Goal: Task Accomplishment & Management: Manage account settings

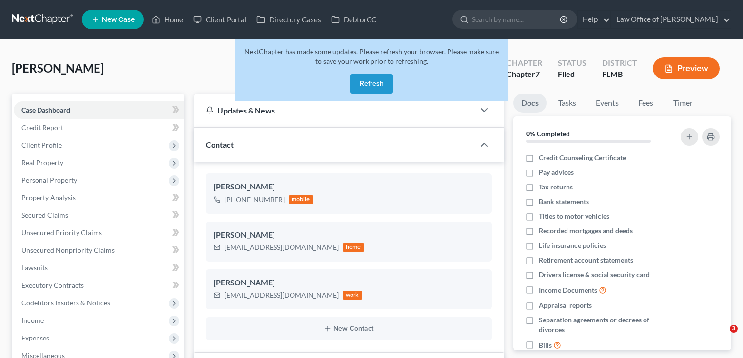
select select "2"
click at [46, 24] on link at bounding box center [43, 20] width 62 height 18
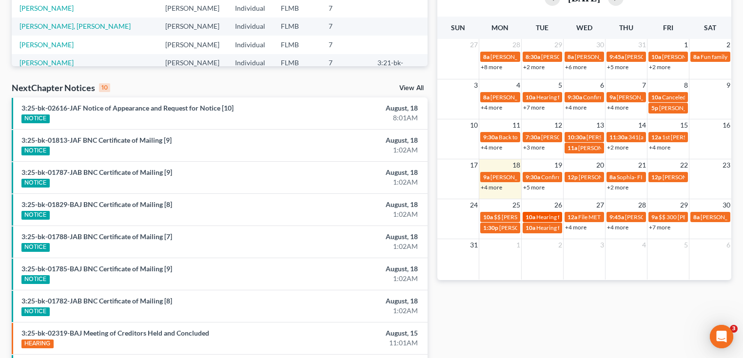
scroll to position [232, 0]
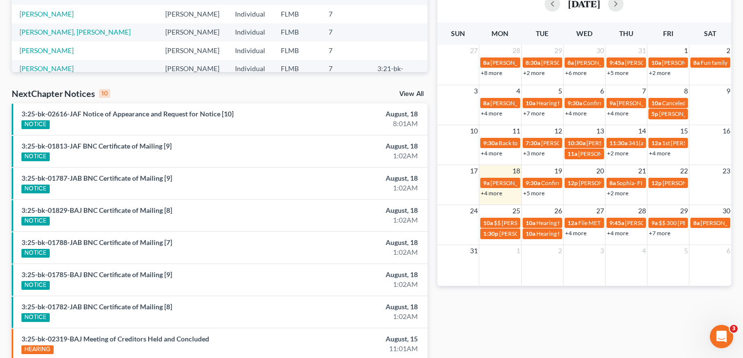
click at [498, 192] on link "+4 more" at bounding box center [491, 193] width 21 height 7
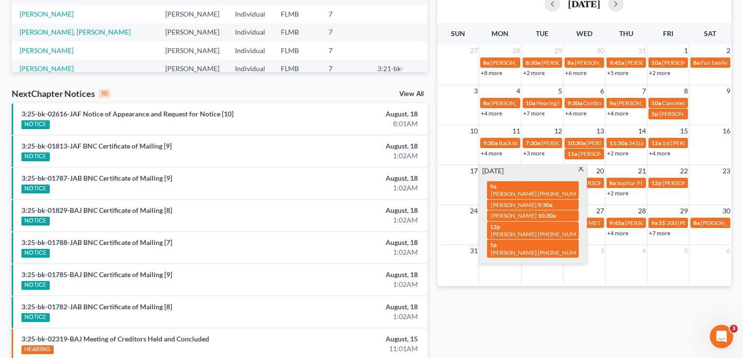
click at [521, 318] on div "Monthly Progress Bankruptcy Bankruptcy August 2025 July 2025 June 2025 May 2025…" at bounding box center [585, 134] width 304 height 631
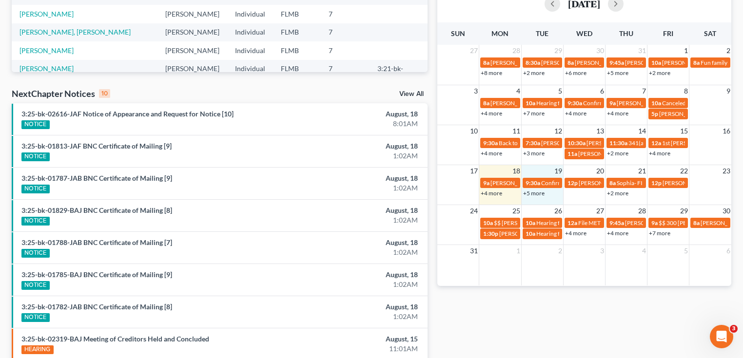
click at [538, 188] on div "+5 more" at bounding box center [542, 193] width 41 height 10
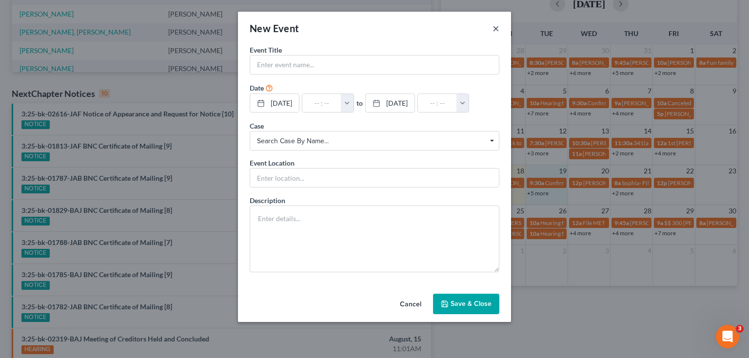
click at [496, 30] on button "×" at bounding box center [496, 28] width 7 height 12
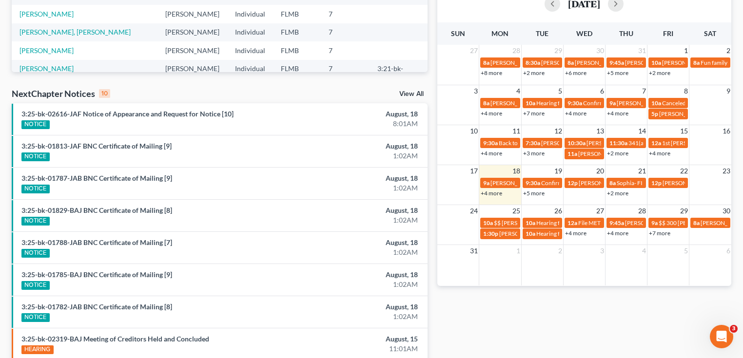
click at [536, 194] on link "+5 more" at bounding box center [533, 193] width 21 height 7
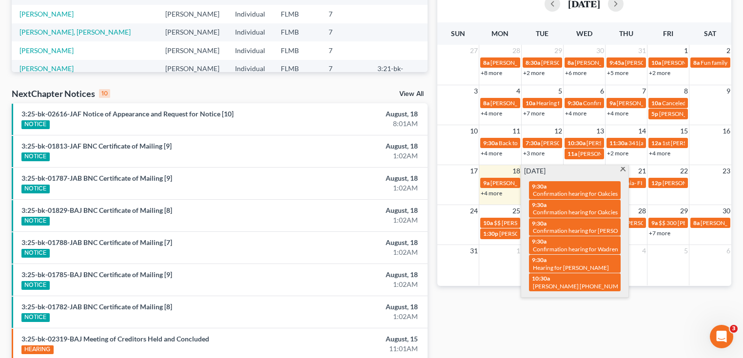
click at [534, 336] on div "Monthly Progress Bankruptcy Bankruptcy August 2025 July 2025 June 2025 May 2025…" at bounding box center [585, 134] width 304 height 631
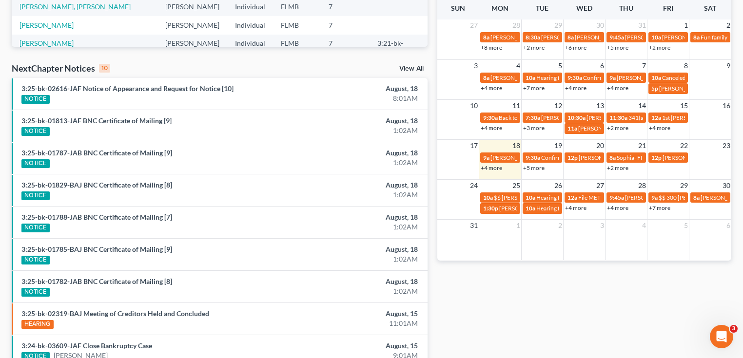
scroll to position [271, 0]
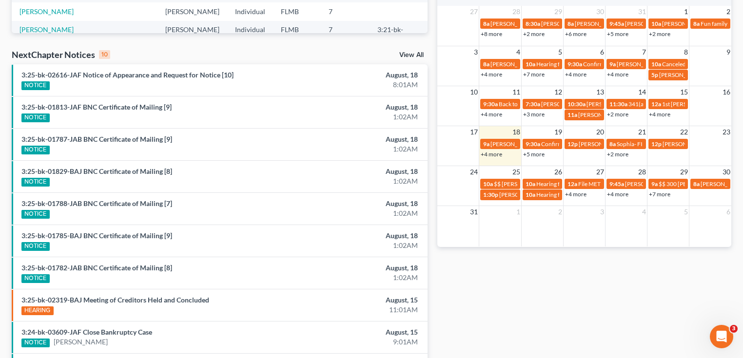
click at [536, 156] on link "+5 more" at bounding box center [533, 154] width 21 height 7
click at [521, 301] on div "Monthly Progress Bankruptcy Bankruptcy August 2025 July 2025 June 2025 May 2025…" at bounding box center [585, 95] width 304 height 631
click at [494, 152] on link "+4 more" at bounding box center [491, 154] width 21 height 7
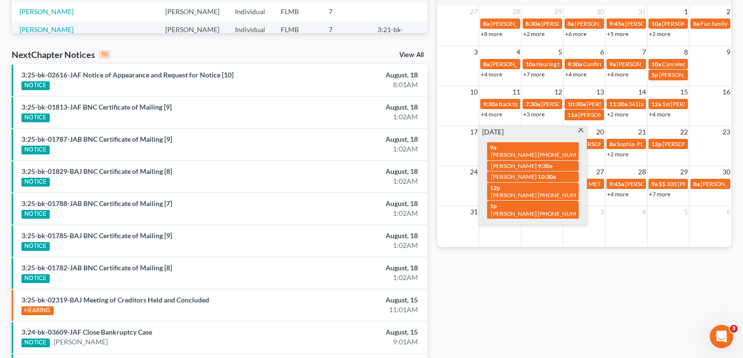
scroll to position [0, 0]
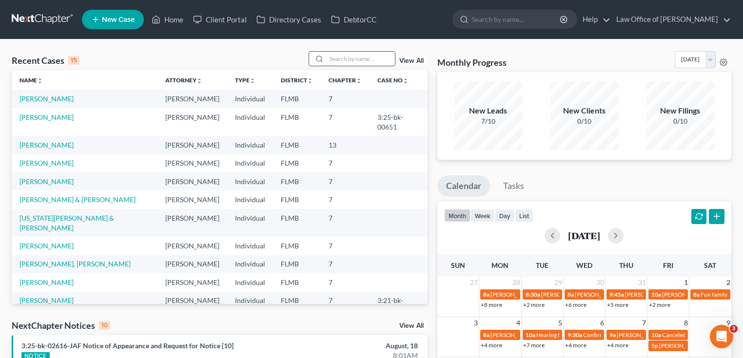
click at [364, 60] on input "search" at bounding box center [361, 59] width 68 height 14
type input "mick"
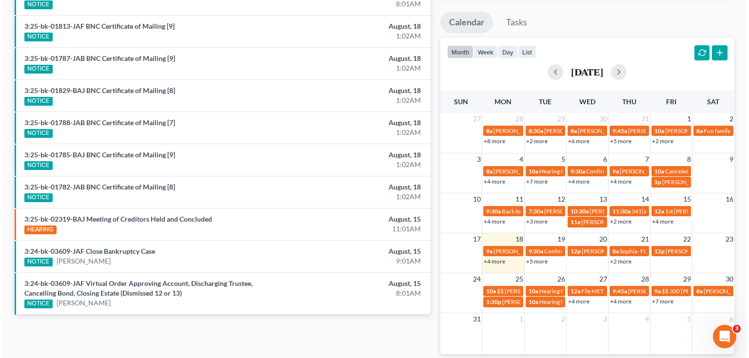
scroll to position [204, 0]
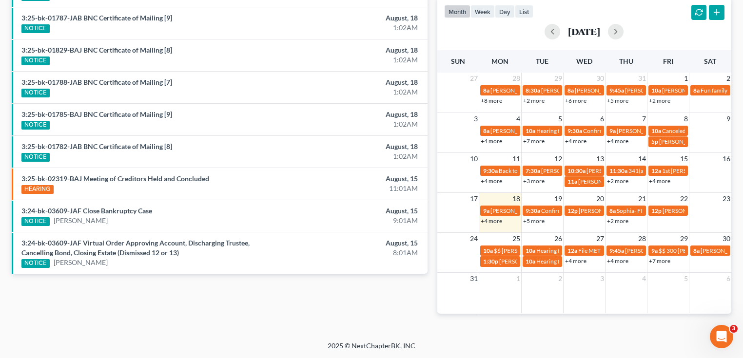
click at [533, 220] on link "+5 more" at bounding box center [533, 220] width 21 height 7
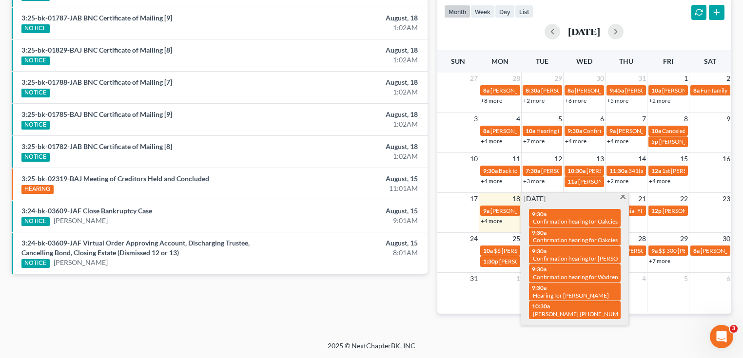
click at [480, 337] on div "Recent Cases 1 mick View All Name unfold_more expand_more expand_less Attorney …" at bounding box center [371, 88] width 743 height 506
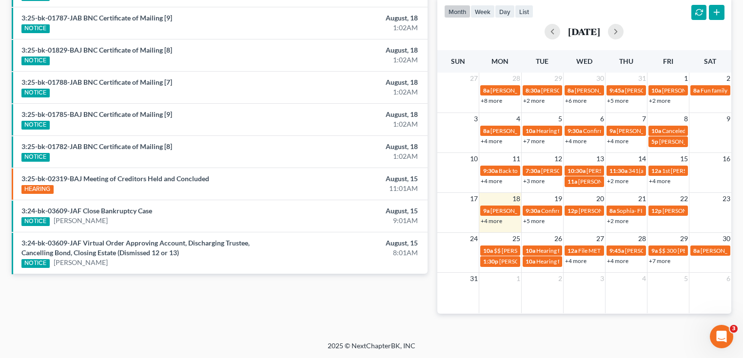
click at [495, 219] on link "+4 more" at bounding box center [491, 220] width 21 height 7
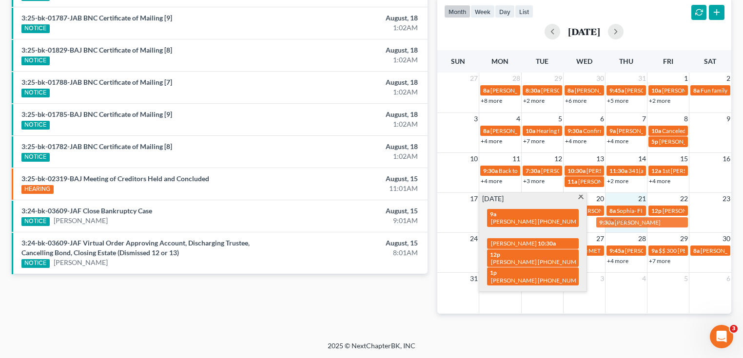
drag, startPoint x: 508, startPoint y: 228, endPoint x: 617, endPoint y: 225, distance: 109.3
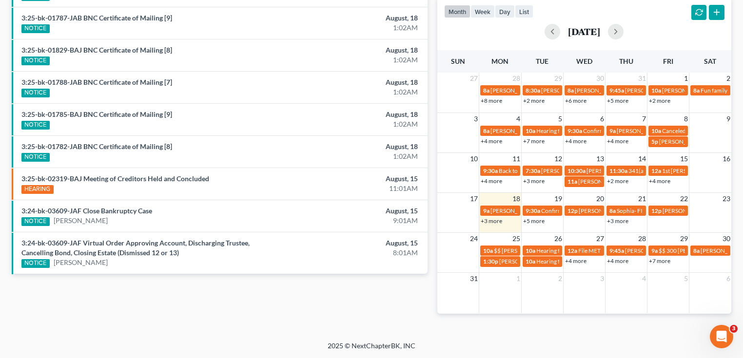
click at [619, 220] on link "+3 more" at bounding box center [617, 220] width 21 height 7
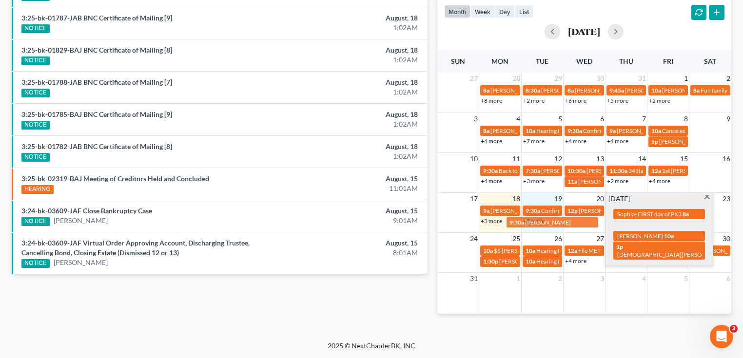
drag, startPoint x: 647, startPoint y: 224, endPoint x: 540, endPoint y: 221, distance: 106.8
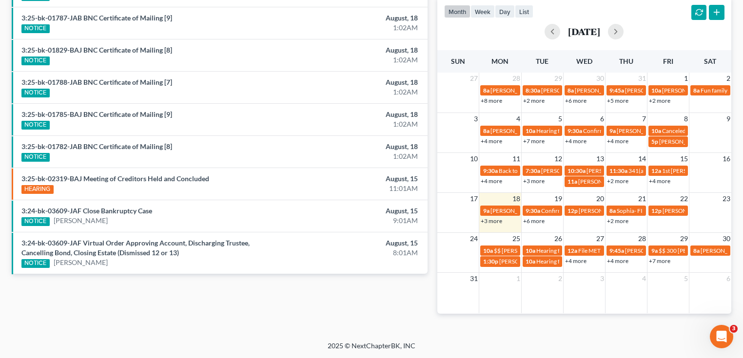
click at [540, 222] on link "+6 more" at bounding box center [533, 220] width 21 height 7
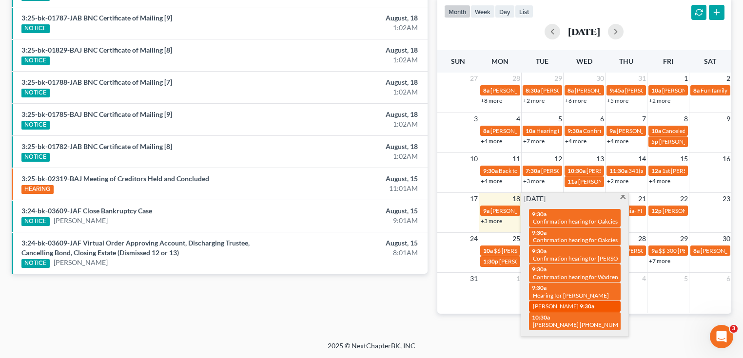
click at [552, 304] on span "Landon Mick" at bounding box center [556, 306] width 46 height 7
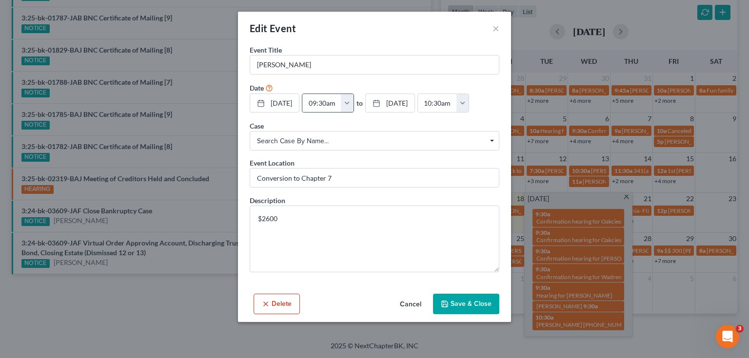
click at [354, 100] on button "button" at bounding box center [347, 103] width 13 height 19
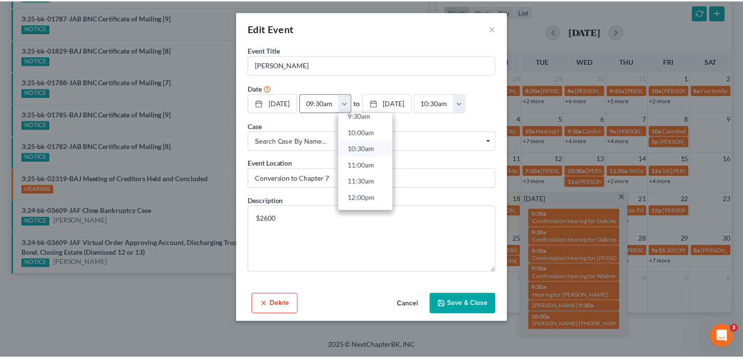
scroll to position [390, 0]
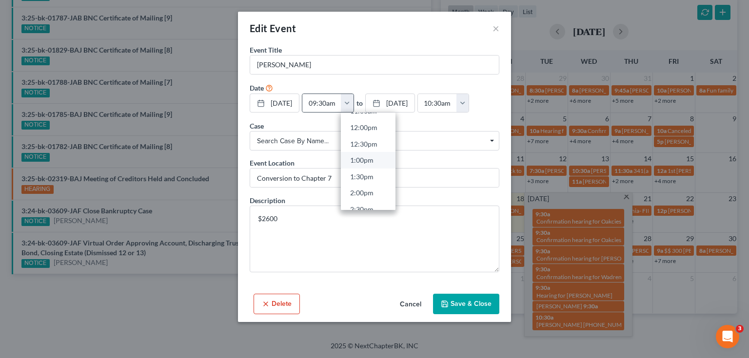
click at [377, 156] on link "1:00pm" at bounding box center [368, 160] width 55 height 17
type input "1:00pm"
type input "02:00pm"
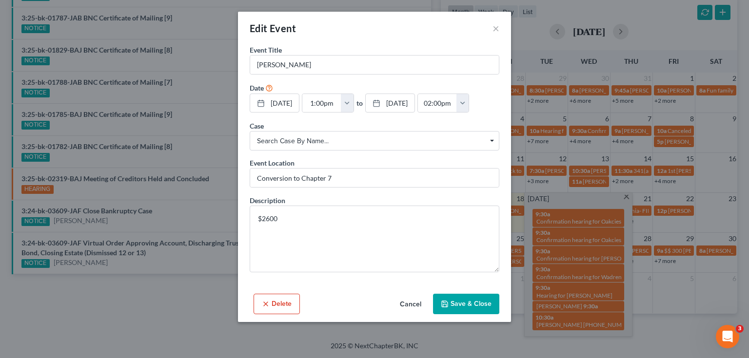
click at [485, 297] on button "Save & Close" at bounding box center [466, 304] width 66 height 20
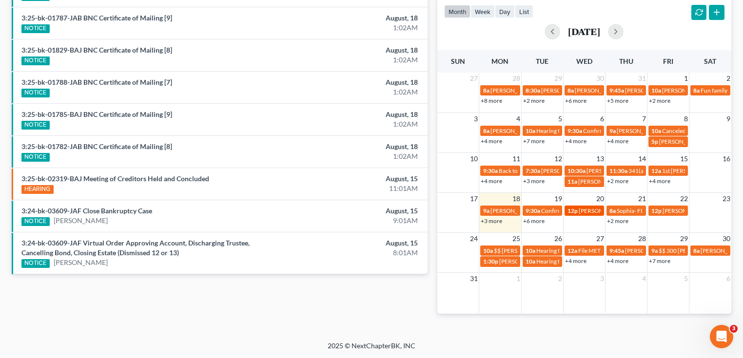
click at [570, 211] on span "12p" at bounding box center [573, 210] width 10 height 7
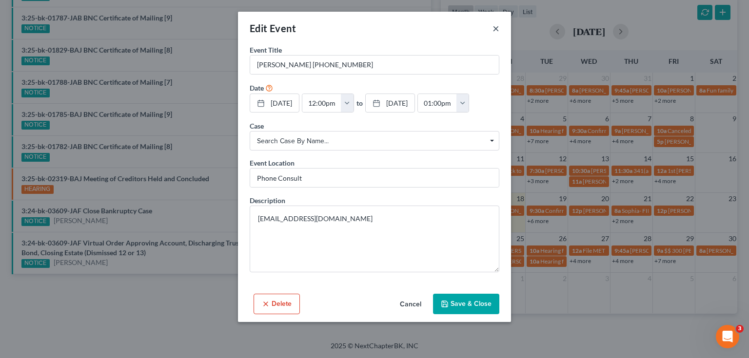
click at [496, 30] on button "×" at bounding box center [496, 28] width 7 height 12
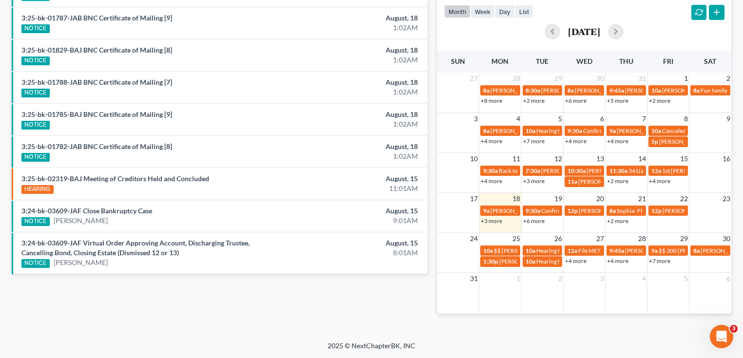
click at [536, 225] on div "17 18 19 20 21 22 23 9a Lorie Williams 352-275-6653 9:30a Confirmation hearing …" at bounding box center [584, 210] width 294 height 34
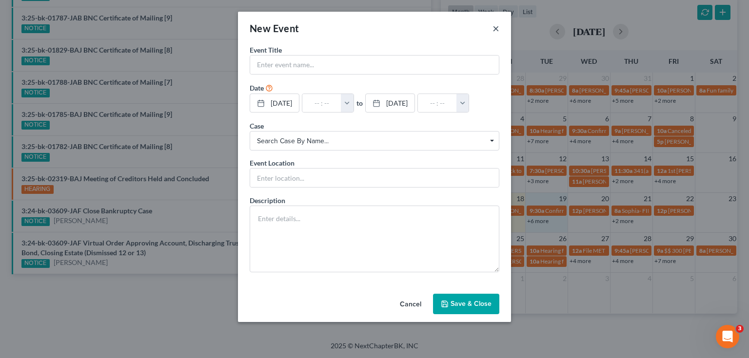
click at [496, 30] on button "×" at bounding box center [496, 28] width 7 height 12
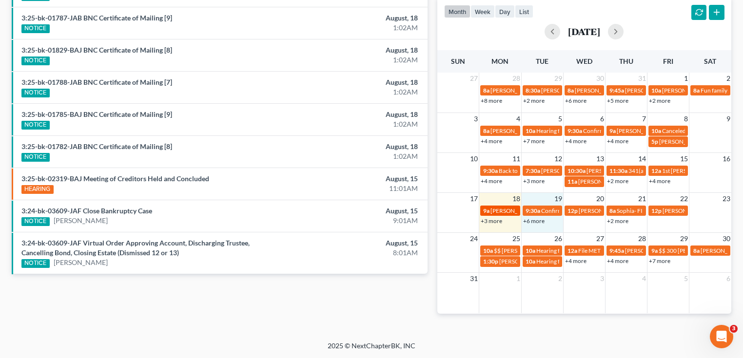
click at [495, 211] on span "Lorie Williams 352-275-6653" at bounding box center [540, 210] width 99 height 7
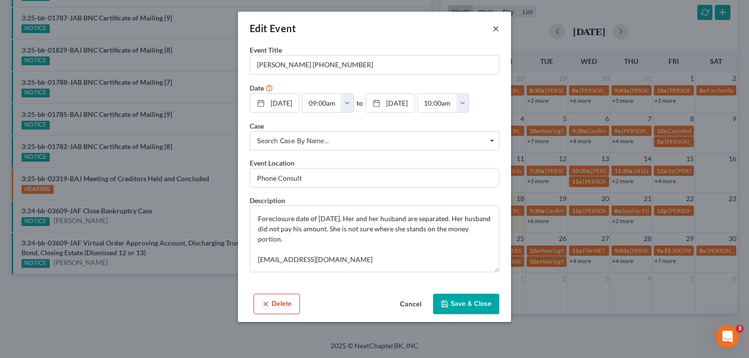
click at [493, 30] on button "×" at bounding box center [496, 28] width 7 height 12
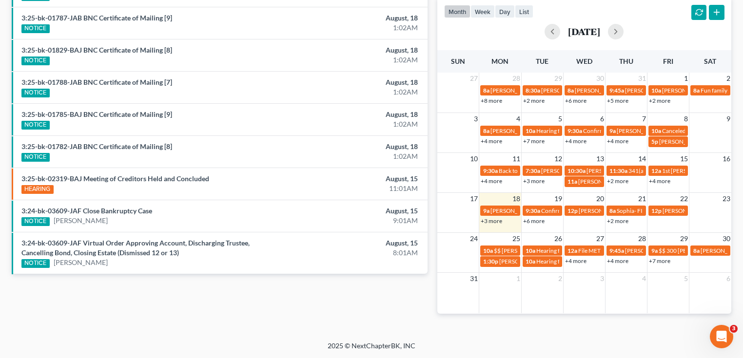
click at [497, 220] on link "+3 more" at bounding box center [491, 220] width 21 height 7
click at [495, 341] on div "2025 © NextChapterBK, INC" at bounding box center [372, 350] width 556 height 18
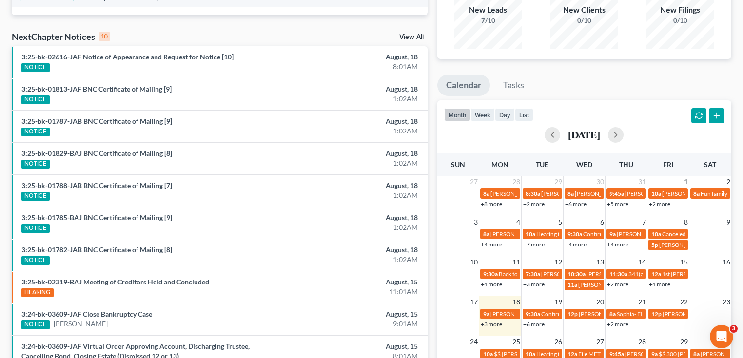
scroll to position [0, 0]
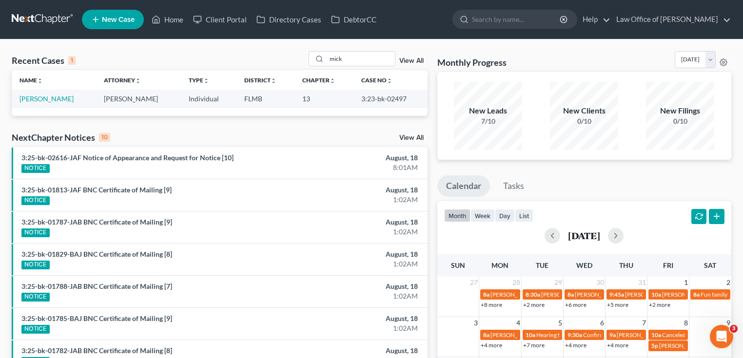
click at [121, 57] on div "Recent Cases 1 mick View All" at bounding box center [220, 60] width 416 height 19
